Goal: Find specific page/section: Find specific page/section

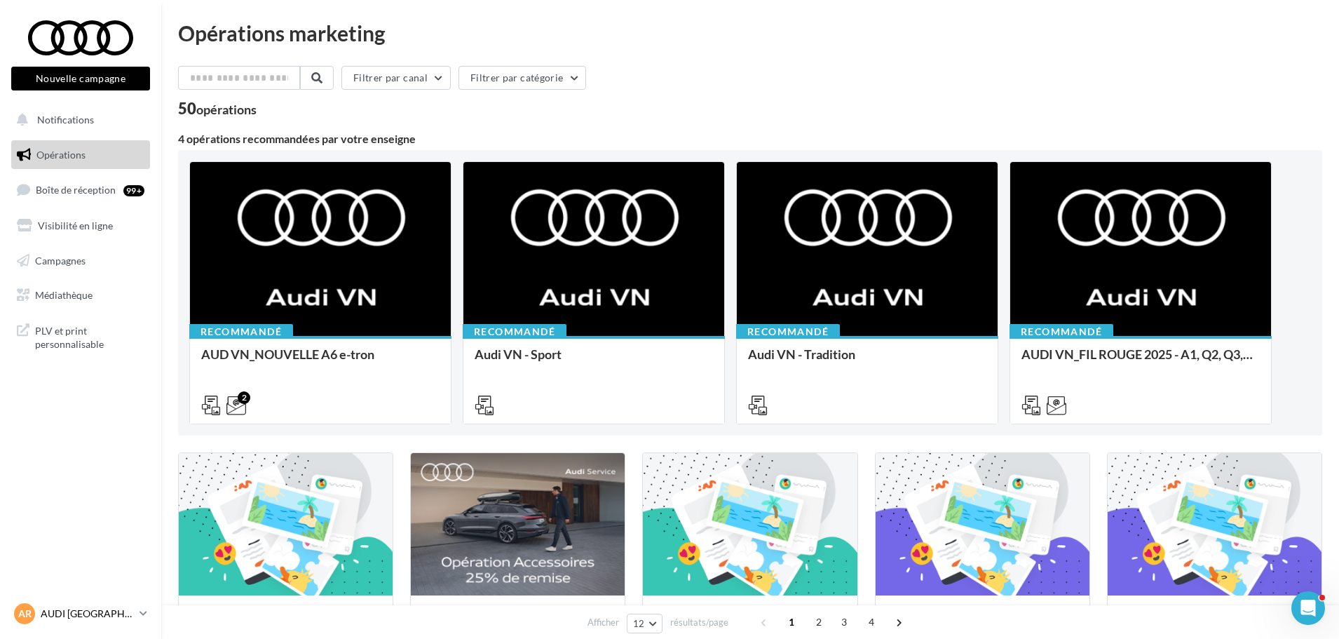
click at [62, 607] on p "AUDI [GEOGRAPHIC_DATA]" at bounding box center [87, 613] width 93 height 14
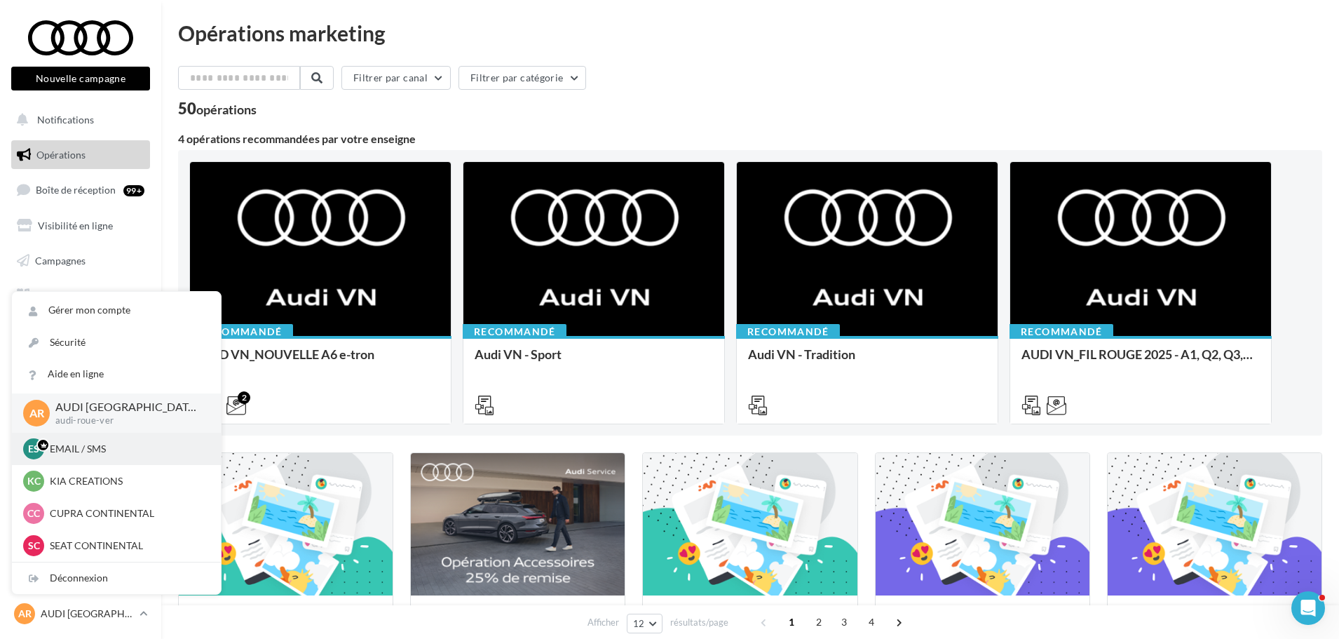
click at [102, 455] on p "EMAIL / SMS" at bounding box center [127, 449] width 154 height 14
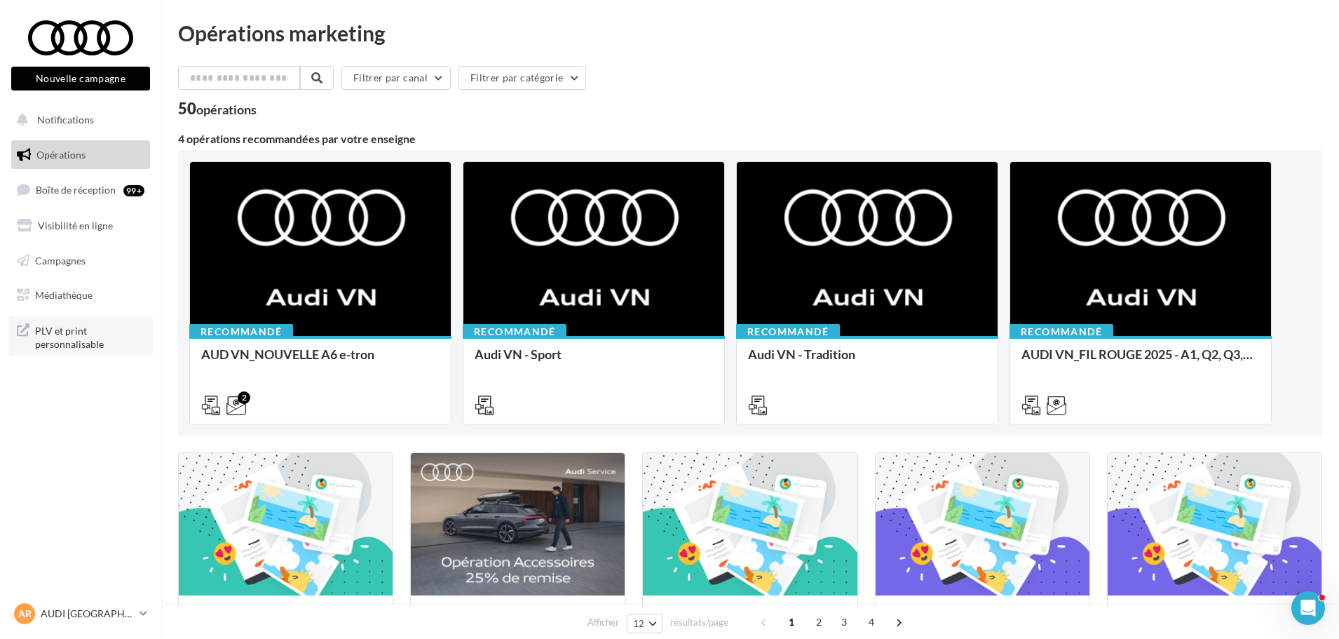
click at [63, 327] on span "PLV et print personnalisable" at bounding box center [89, 336] width 109 height 30
click at [123, 613] on p "AUDI [GEOGRAPHIC_DATA]" at bounding box center [87, 613] width 93 height 14
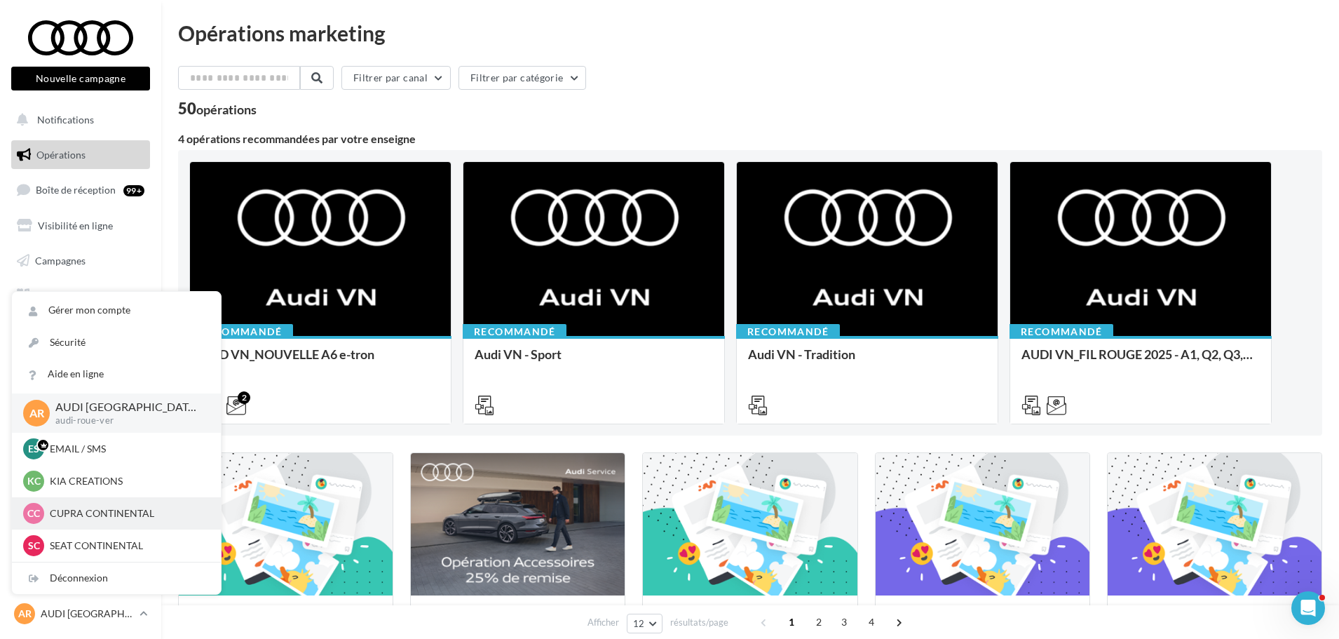
click at [102, 519] on p "CUPRA CONTINENTAL" at bounding box center [127, 513] width 154 height 14
click at [88, 449] on p "EMAIL / SMS" at bounding box center [127, 449] width 154 height 14
